Goal: Task Accomplishment & Management: Complete application form

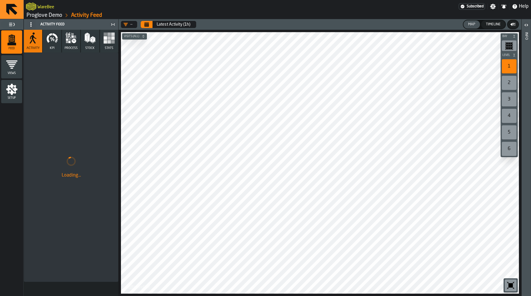
click at [42, 15] on link "Proglove Demo" at bounding box center [45, 15] width 36 height 6
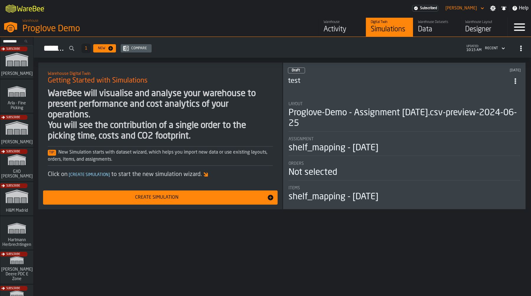
click at [14, 181] on div "Subscribe" at bounding box center [15, 166] width 33 height 34
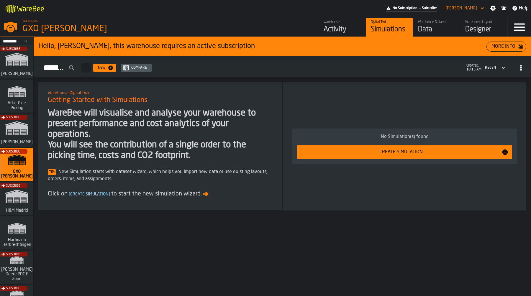
click at [347, 24] on div "Warehouse Activity" at bounding box center [342, 27] width 37 height 14
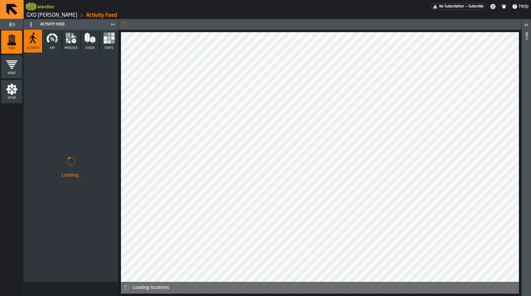
click at [109, 47] on span "Stats" at bounding box center [109, 48] width 9 height 4
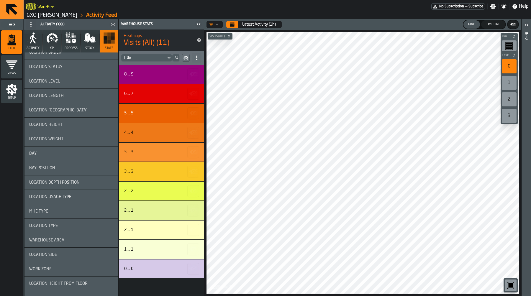
scroll to position [955, 0]
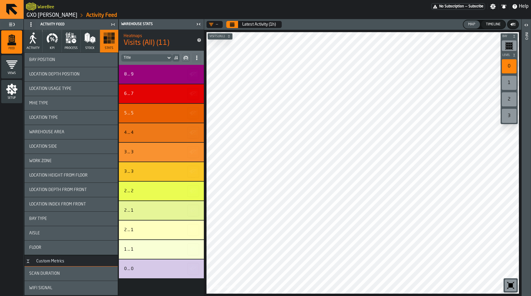
click at [61, 274] on div "Scan Duration" at bounding box center [71, 274] width 84 height 5
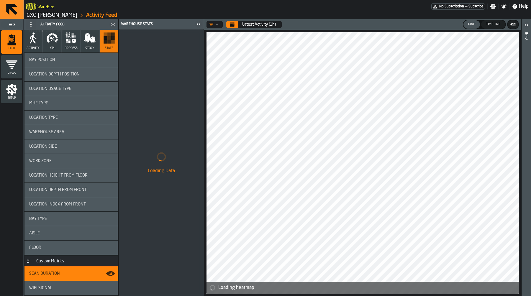
click at [201, 24] on icon "button-toggle-Close me" at bounding box center [198, 24] width 7 height 7
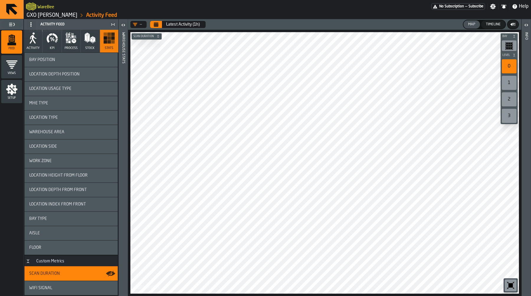
click at [511, 283] on icon "button-toolbar-undefined" at bounding box center [510, 285] width 9 height 9
click at [160, 23] on button "Calendar" at bounding box center [156, 24] width 12 height 7
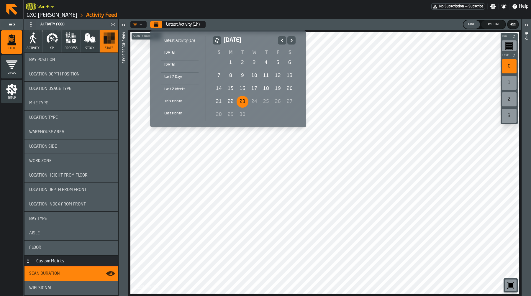
click at [220, 83] on td "14" at bounding box center [219, 88] width 12 height 13
click at [218, 87] on div "14" at bounding box center [219, 89] width 12 height 12
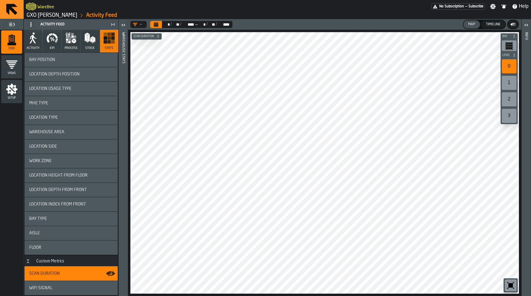
click at [510, 81] on div "1" at bounding box center [509, 83] width 15 height 14
click at [506, 102] on div "2" at bounding box center [509, 99] width 15 height 14
click at [40, 16] on link "GXO [PERSON_NAME]" at bounding box center [52, 15] width 51 height 6
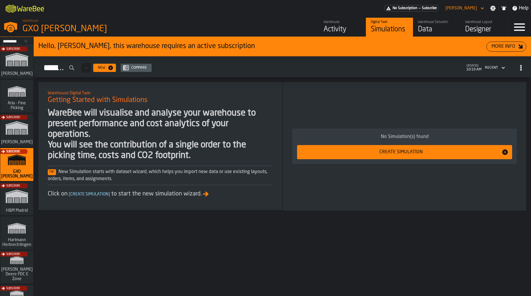
click at [426, 26] on div "Data" at bounding box center [436, 29] width 37 height 9
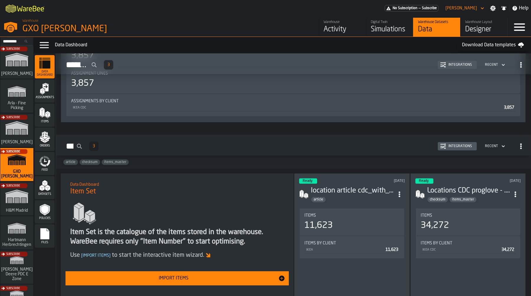
scroll to position [88, 0]
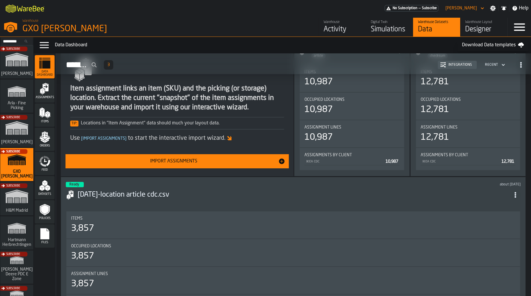
click at [47, 117] on icon "menu Items" at bounding box center [45, 113] width 12 height 12
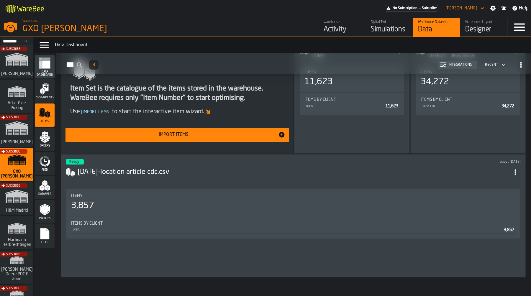
click at [221, 140] on button "Import Items" at bounding box center [177, 135] width 223 height 14
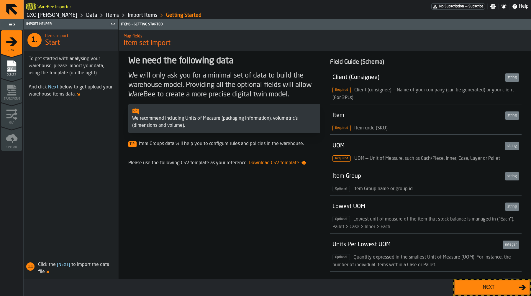
click at [473, 288] on div "Next" at bounding box center [488, 287] width 61 height 7
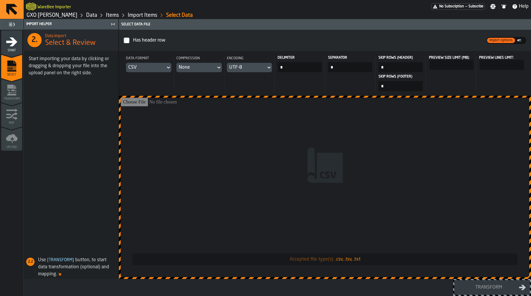
click at [315, 145] on input "Accepted file type(s): .csv, .tsv, .txt" at bounding box center [325, 188] width 409 height 180
type input "**********"
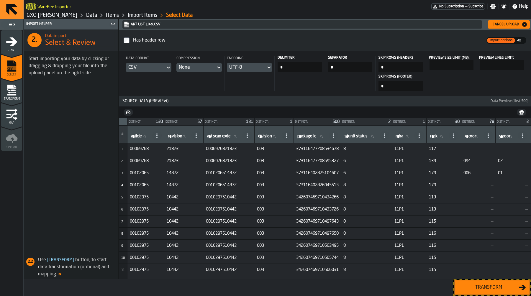
click at [481, 286] on div "Transform" at bounding box center [488, 287] width 61 height 7
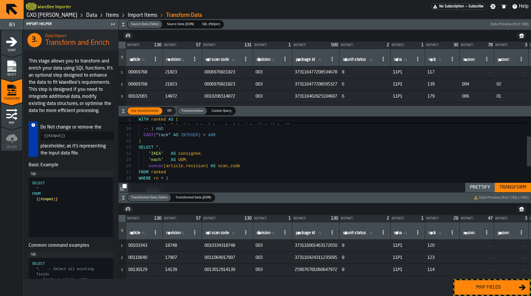
click at [488, 287] on div "Map fields" at bounding box center [488, 287] width 61 height 7
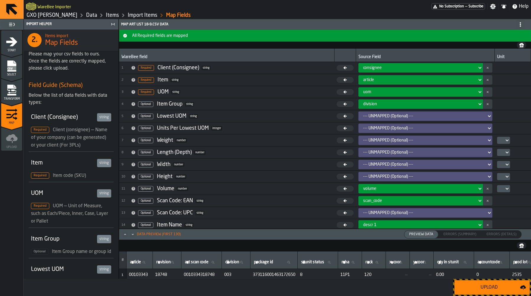
scroll to position [92, 0]
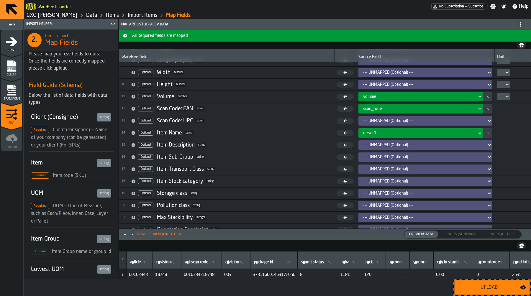
click at [503, 96] on div at bounding box center [502, 97] width 5 height 2
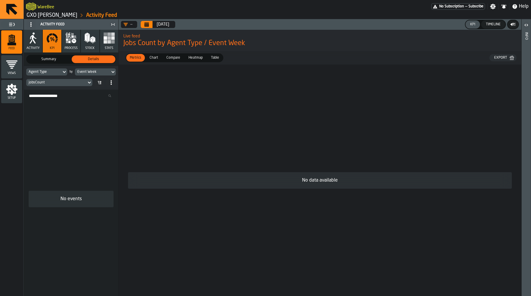
click at [28, 44] on button "Activity" at bounding box center [33, 41] width 18 height 23
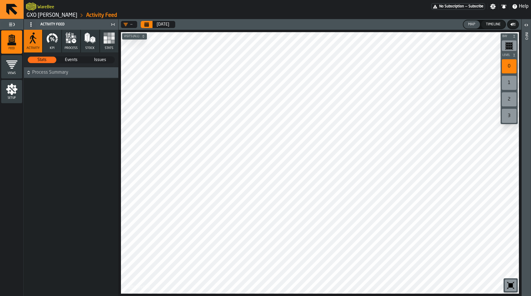
click at [515, 100] on div "2" at bounding box center [509, 99] width 15 height 14
click at [513, 117] on div "3" at bounding box center [509, 116] width 15 height 14
click at [516, 64] on div "0" at bounding box center [509, 66] width 15 height 14
click at [49, 46] on button "KPI" at bounding box center [52, 41] width 18 height 23
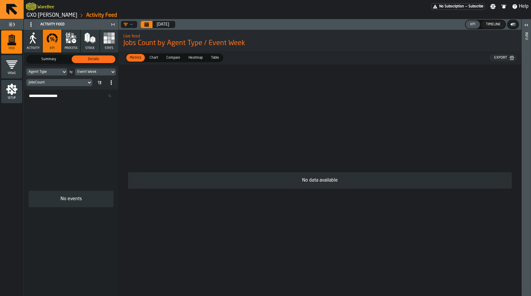
click at [32, 43] on icon "button" at bounding box center [33, 38] width 12 height 12
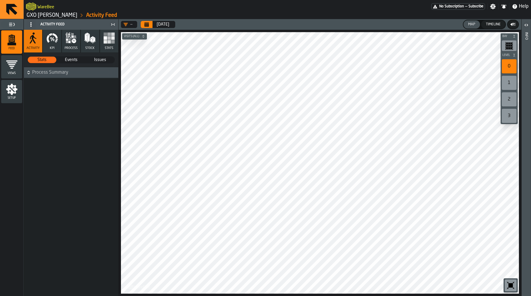
click at [42, 15] on link "GXO [PERSON_NAME]" at bounding box center [52, 15] width 51 height 6
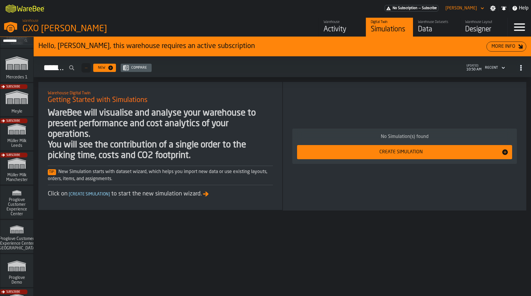
scroll to position [321, 0]
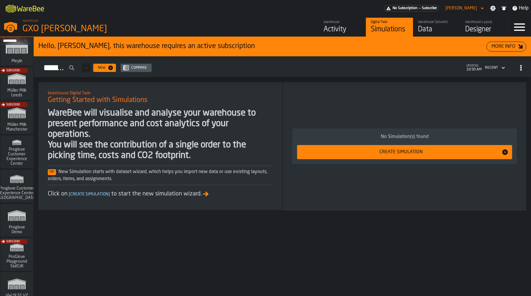
click at [19, 217] on icon "link-to-/wh/i/e36b03eb-bea5-40ab-83a2-6422b9ded721/simulations" at bounding box center [17, 215] width 28 height 19
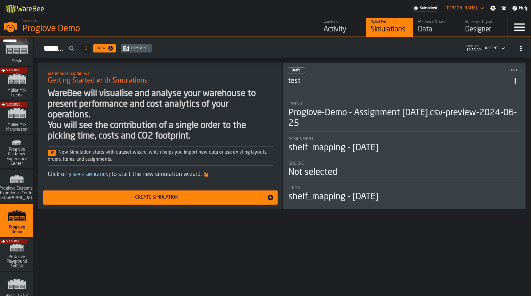
click at [343, 31] on div "Activity" at bounding box center [342, 29] width 37 height 9
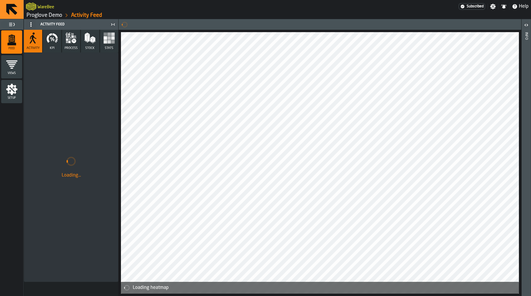
click at [14, 92] on icon "menu Setup" at bounding box center [11, 89] width 11 height 11
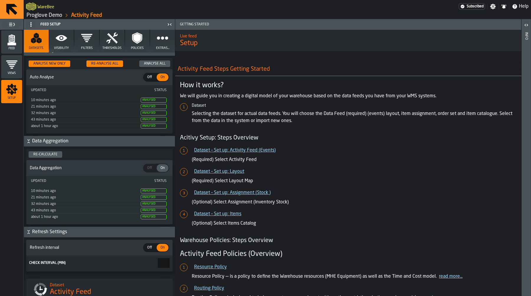
scroll to position [8, 0]
click at [65, 40] on icon "button" at bounding box center [61, 38] width 12 height 12
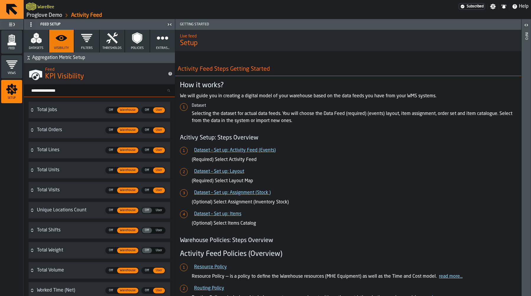
click at [85, 87] on input "Search metric..." at bounding box center [102, 91] width 146 height 8
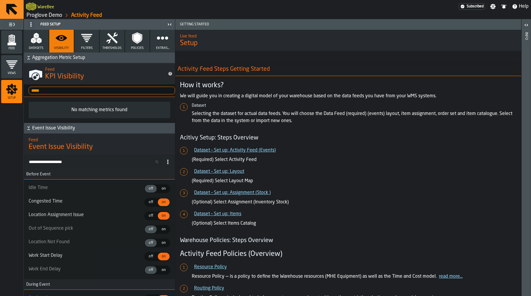
type input "****"
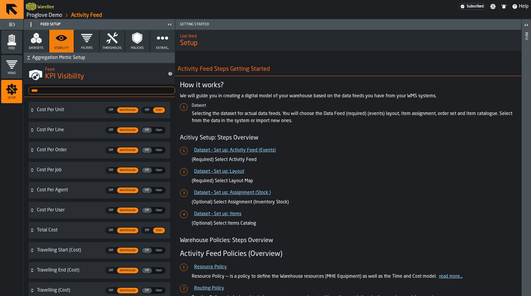
click at [38, 35] on polygon "button" at bounding box center [37, 37] width 2 height 4
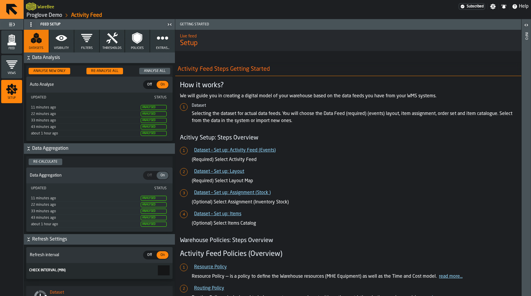
click at [14, 36] on icon "menu Feed" at bounding box center [12, 38] width 6 height 7
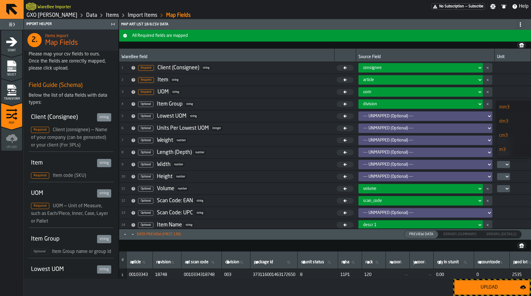
click at [496, 295] on button "Upload" at bounding box center [493, 287] width 76 height 15
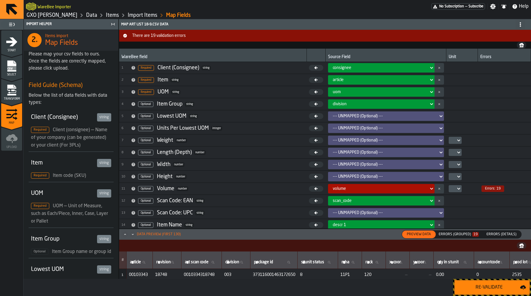
click at [463, 235] on div "Errors (Grouped) 19" at bounding box center [459, 235] width 40 height 4
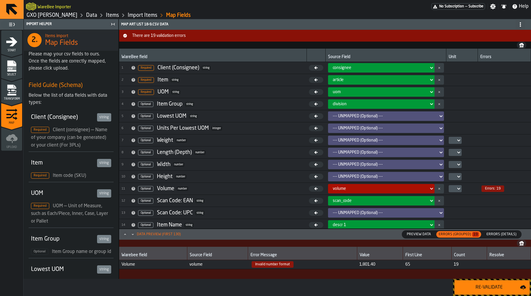
click at [436, 187] on button "button-" at bounding box center [439, 188] width 9 height 9
click at [509, 289] on div "Re-Validate" at bounding box center [489, 287] width 62 height 7
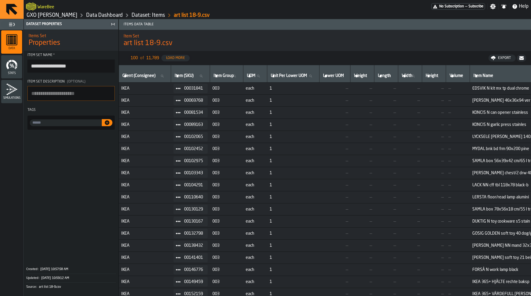
click at [118, 16] on link "Data Dashboard" at bounding box center [104, 15] width 37 height 6
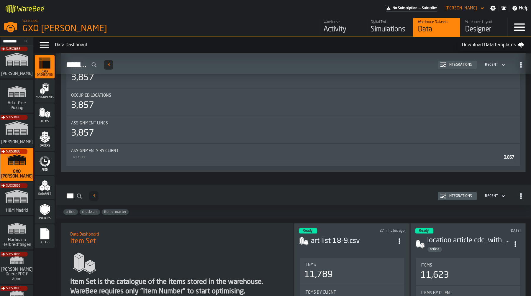
scroll to position [251, 0]
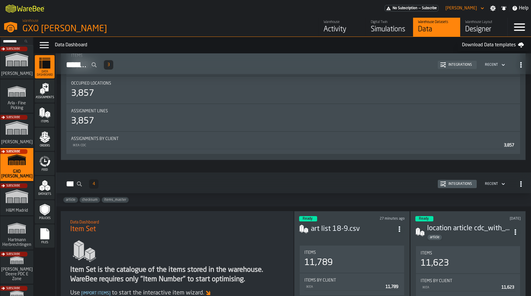
click at [48, 89] on icon "menu Assignments" at bounding box center [46, 88] width 6 height 8
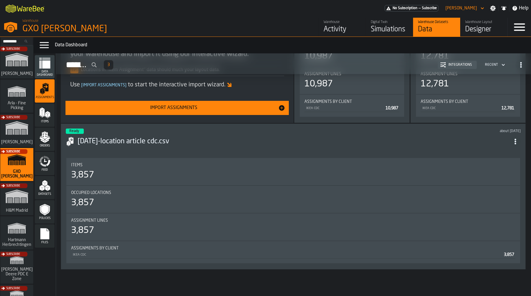
scroll to position [142, 0]
click at [183, 108] on div "Import Assignments" at bounding box center [173, 107] width 209 height 7
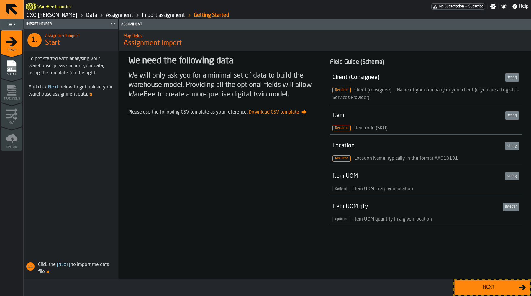
click at [515, 292] on button "Next" at bounding box center [493, 287] width 76 height 15
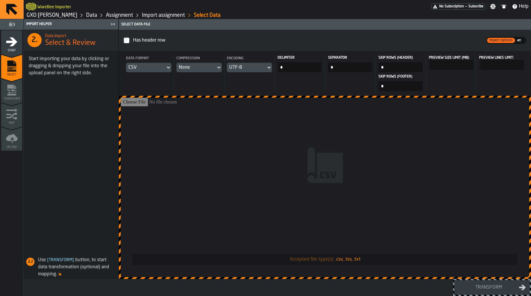
click at [432, 205] on input "Accepted file type(s): .csv, .tsv, .txt" at bounding box center [325, 188] width 409 height 180
type input "**********"
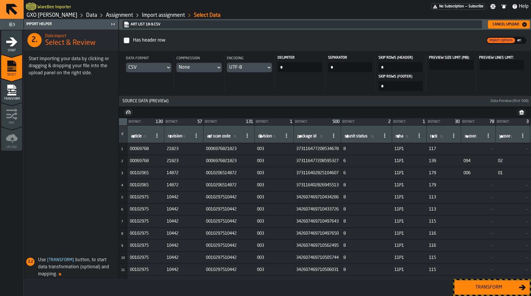
click at [513, 288] on div "Transform" at bounding box center [488, 287] width 61 height 7
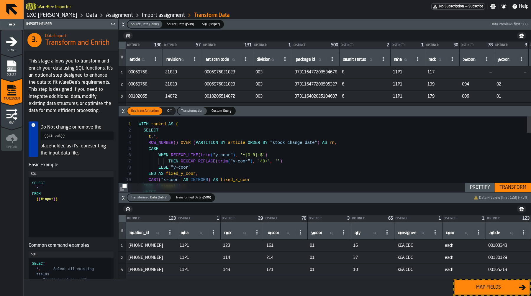
click at [513, 288] on div "Map fields" at bounding box center [488, 287] width 61 height 7
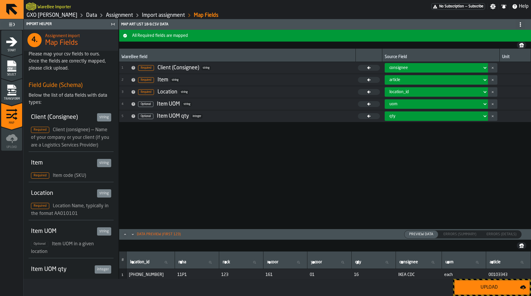
click at [488, 286] on div "Upload" at bounding box center [489, 287] width 62 height 7
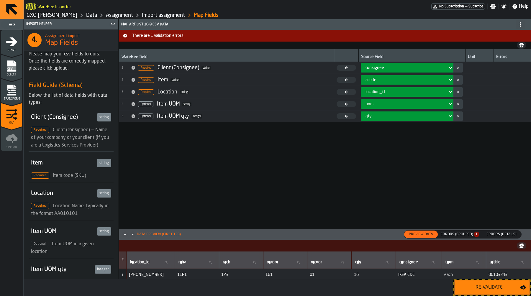
click at [468, 234] on div "Errors (Grouped) 1" at bounding box center [460, 235] width 38 height 4
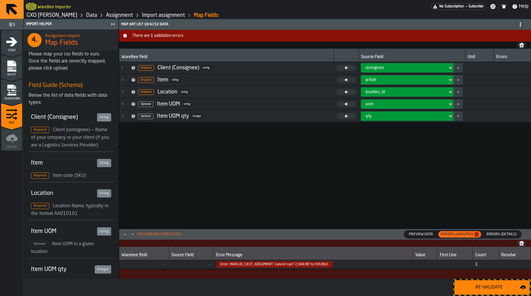
click at [504, 234] on span "Errors (Details)" at bounding box center [501, 234] width 35 height 5
click at [431, 234] on span "Preview Data" at bounding box center [421, 234] width 29 height 5
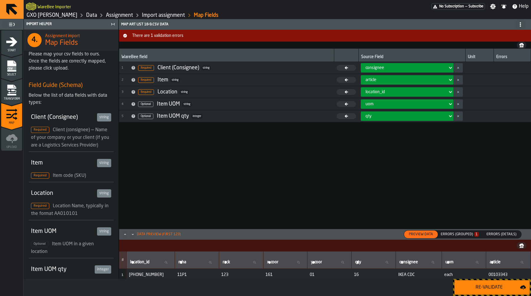
click at [11, 90] on icon "menu Transform" at bounding box center [12, 90] width 12 height 12
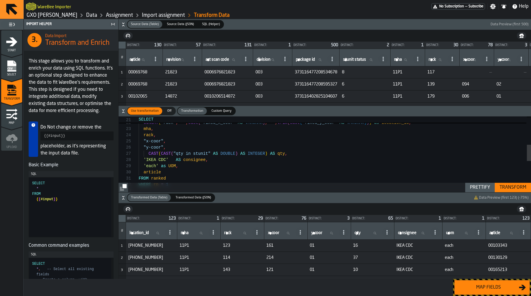
type textarea "**********"
click at [206, 155] on div "mha , rack , "x-coor" , "y-coor" , CAST ( CAST ( "qty in stunit" AS DOUBLE ) AS…" at bounding box center [335, 162] width 393 height 354
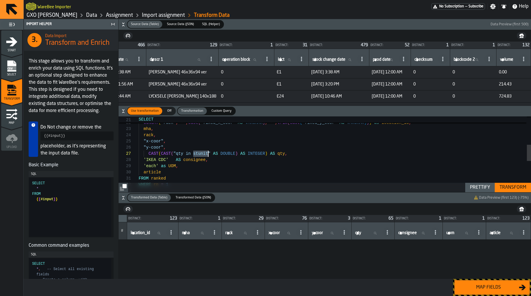
scroll to position [0, 0]
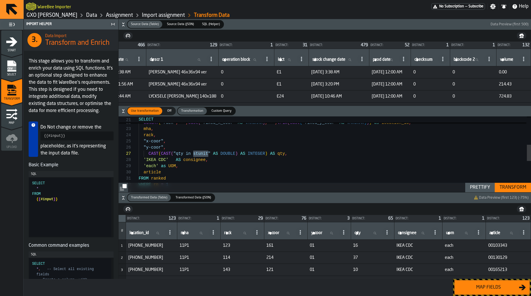
click at [275, 156] on div "mha , rack , "x-coor" , "y-coor" , CAST ( CAST ( "qty in stunit" AS DOUBLE ) AS…" at bounding box center [335, 162] width 393 height 354
click at [190, 156] on div "mha , rack , "x-coor" , "y-coor" , CAST ( CAST ( "qty in stunit" AS DOUBLE ) AS…" at bounding box center [335, 162] width 393 height 354
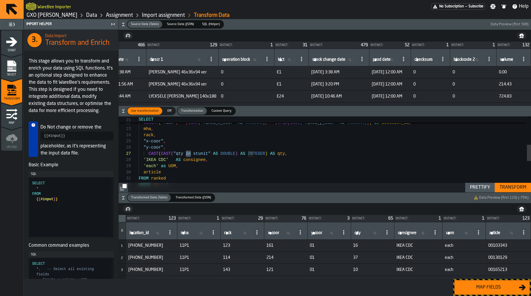
click at [227, 156] on div "mha , rack , "x-coor" , "y-coor" , CAST ( CAST ( "qty in stunit" AS DOUBLE ) AS…" at bounding box center [335, 162] width 393 height 354
click at [254, 157] on div "mha , rack , "x-coor" , "y-coor" , CAST ( CAST ( "qty in stunit" AS DOUBLE ) AS…" at bounding box center [335, 162] width 393 height 354
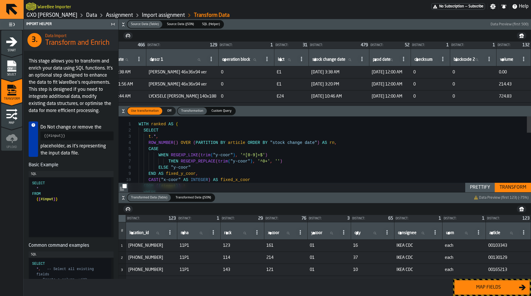
click at [506, 289] on div "Map fields" at bounding box center [488, 287] width 61 height 7
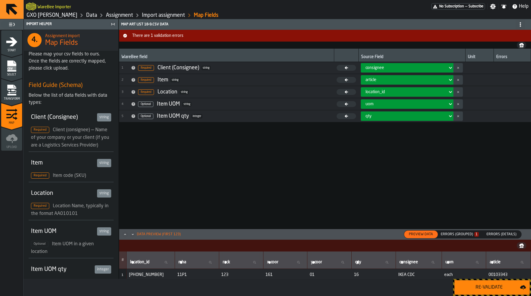
click at [497, 233] on span "Errors (Details)" at bounding box center [501, 234] width 35 height 5
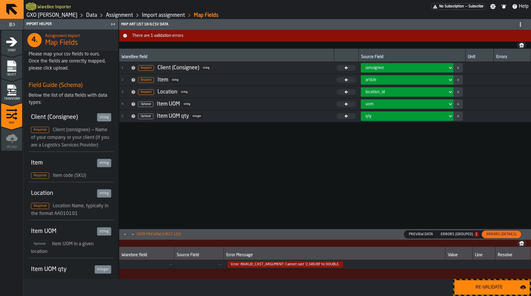
click at [282, 266] on span "Error: INVALID_CAST_ARGUMENT: Cannot cast '2,349.00' to DOUBLE." at bounding box center [286, 264] width 116 height 6
click at [308, 266] on span "Error: INVALID_CAST_ARGUMENT: Cannot cast '2,349.00' to DOUBLE." at bounding box center [286, 264] width 116 height 6
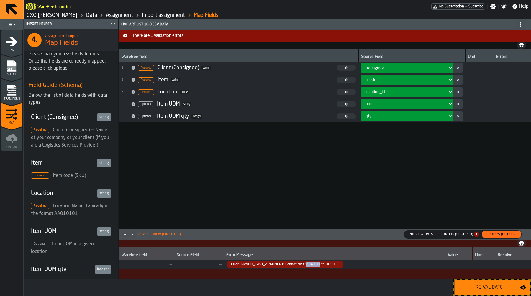
click at [308, 266] on span "Error: INVALID_CAST_ARGUMENT: Cannot cast '2,349.00' to DOUBLE." at bounding box center [286, 264] width 116 height 6
click at [327, 266] on span "Error: INVALID_CAST_ARGUMENT: Cannot cast '2,349.00' to DOUBLE." at bounding box center [286, 264] width 116 height 6
click at [451, 235] on div "Errors (Grouped) 1" at bounding box center [460, 235] width 38 height 4
click at [319, 265] on span "Error: INVALID_CAST_ARGUMENT: Cannot cast '2,349.00' to DOUBLE." at bounding box center [275, 264] width 116 height 6
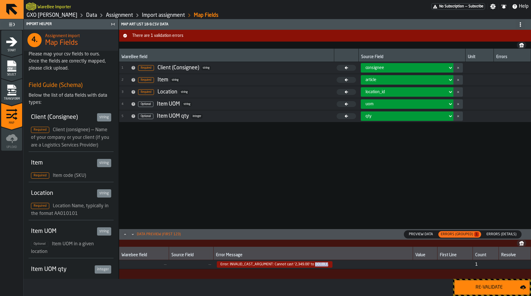
click at [319, 265] on span "Error: INVALID_CAST_ARGUMENT: Cannot cast '2,349.00' to DOUBLE." at bounding box center [275, 264] width 116 height 6
click at [500, 235] on span "Errors (Details)" at bounding box center [501, 234] width 35 height 5
click at [323, 266] on span "Error: INVALID_CAST_ARGUMENT: Cannot cast '2,349.00' to DOUBLE." at bounding box center [286, 264] width 116 height 6
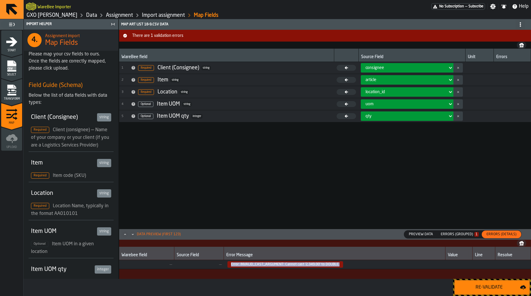
click at [323, 266] on span "Error: INVALID_CAST_ARGUMENT: Cannot cast '2,349.00' to DOUBLE." at bounding box center [286, 264] width 116 height 6
click at [330, 195] on div "WareBee field Source Field Unit Errors 1 Required Client (Consignee) string con…" at bounding box center [325, 142] width 412 height 187
click at [474, 234] on div "Errors (Grouped) 1" at bounding box center [460, 235] width 38 height 4
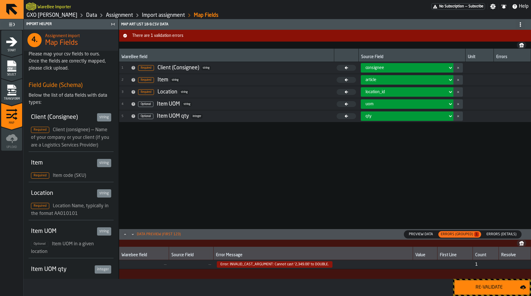
click at [455, 273] on div "Warebee field Source Field Error Message Value First Line Count Resolve — — Err…" at bounding box center [325, 266] width 412 height 39
click at [304, 265] on span "Error: INVALID_CAST_ARGUMENT: Cannot cast '2,349.00' to DOUBLE." at bounding box center [275, 264] width 116 height 6
click at [431, 234] on span "Preview Data" at bounding box center [421, 234] width 29 height 5
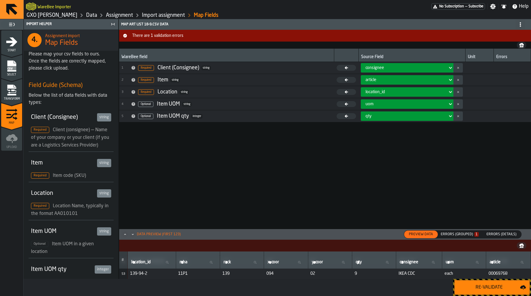
scroll to position [635, 0]
click at [125, 235] on icon "Maximize" at bounding box center [124, 234] width 1 height 1
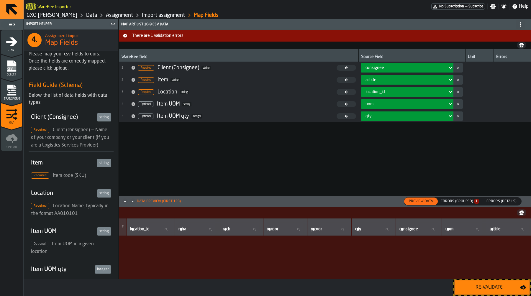
scroll to position [0, 0]
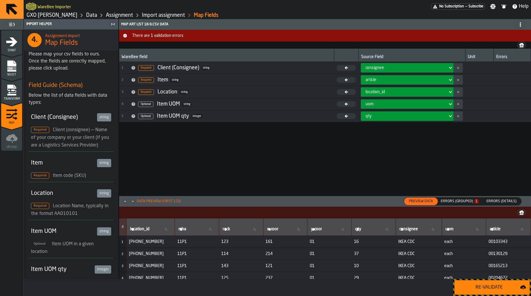
click at [501, 201] on span "Errors (Details)" at bounding box center [501, 201] width 35 height 5
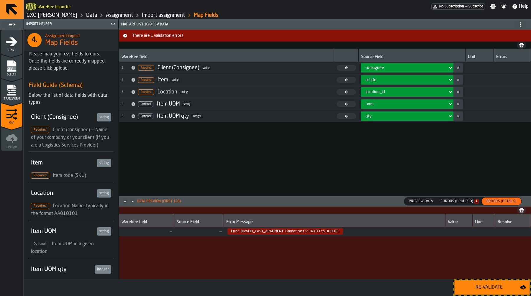
click at [319, 230] on span "Error: INVALID_CAST_ARGUMENT: Cannot cast '2,349.00' to DOUBLE." at bounding box center [286, 231] width 116 height 6
click at [240, 231] on span "Error: INVALID_CAST_ARGUMENT: Cannot cast '2,349.00' to DOUBLE." at bounding box center [286, 231] width 116 height 6
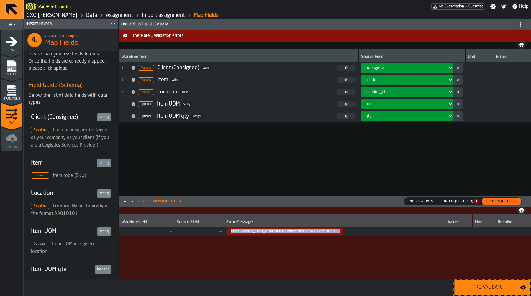
click at [240, 231] on span "Error: INVALID_CAST_ARGUMENT: Cannot cast '2,349.00' to DOUBLE." at bounding box center [286, 231] width 116 height 6
click at [8, 91] on icon "menu Transform" at bounding box center [12, 90] width 12 height 12
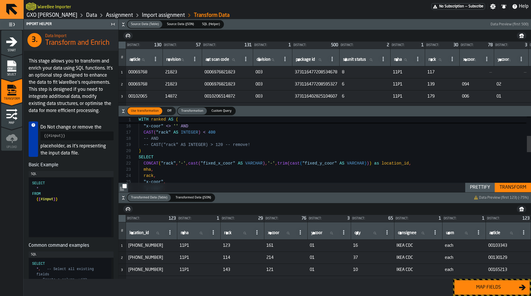
click at [124, 111] on icon "button-" at bounding box center [123, 111] width 6 height 6
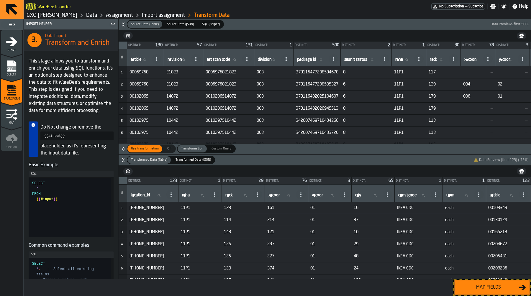
click at [123, 149] on icon "button-" at bounding box center [123, 149] width 6 height 6
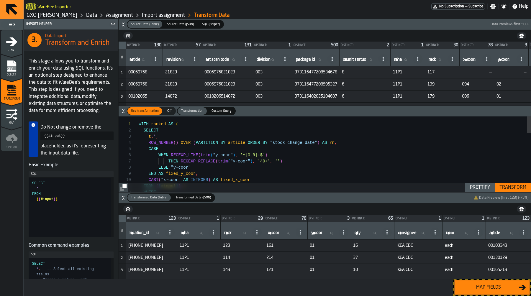
click at [120, 21] on h6 "Source Data (Table) Source Data (Table) Source Data (JSON) Source Data (JSON) S…" at bounding box center [325, 24] width 410 height 9
